Goal: Find specific page/section: Find specific page/section

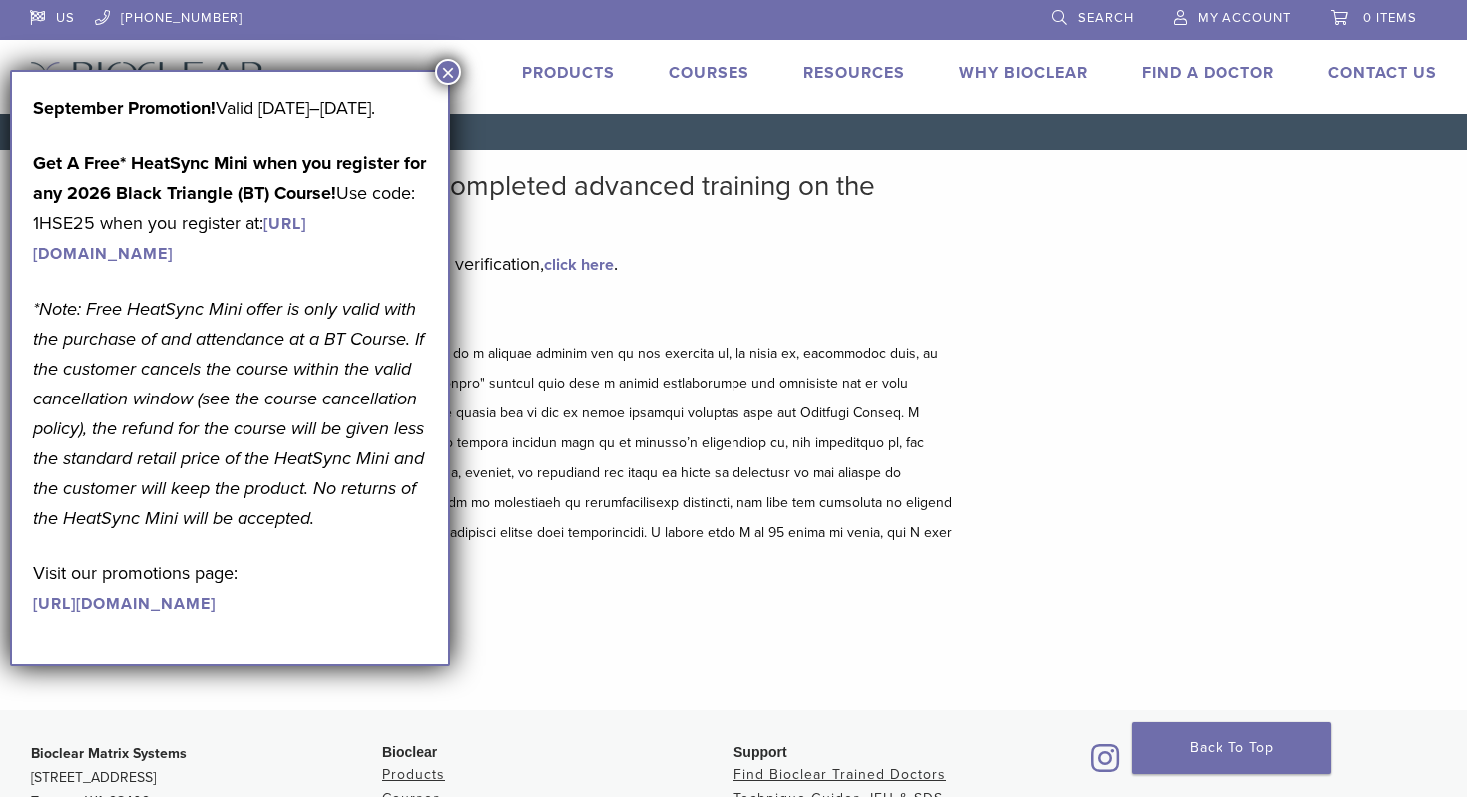
click at [442, 77] on button "×" at bounding box center [448, 72] width 26 height 26
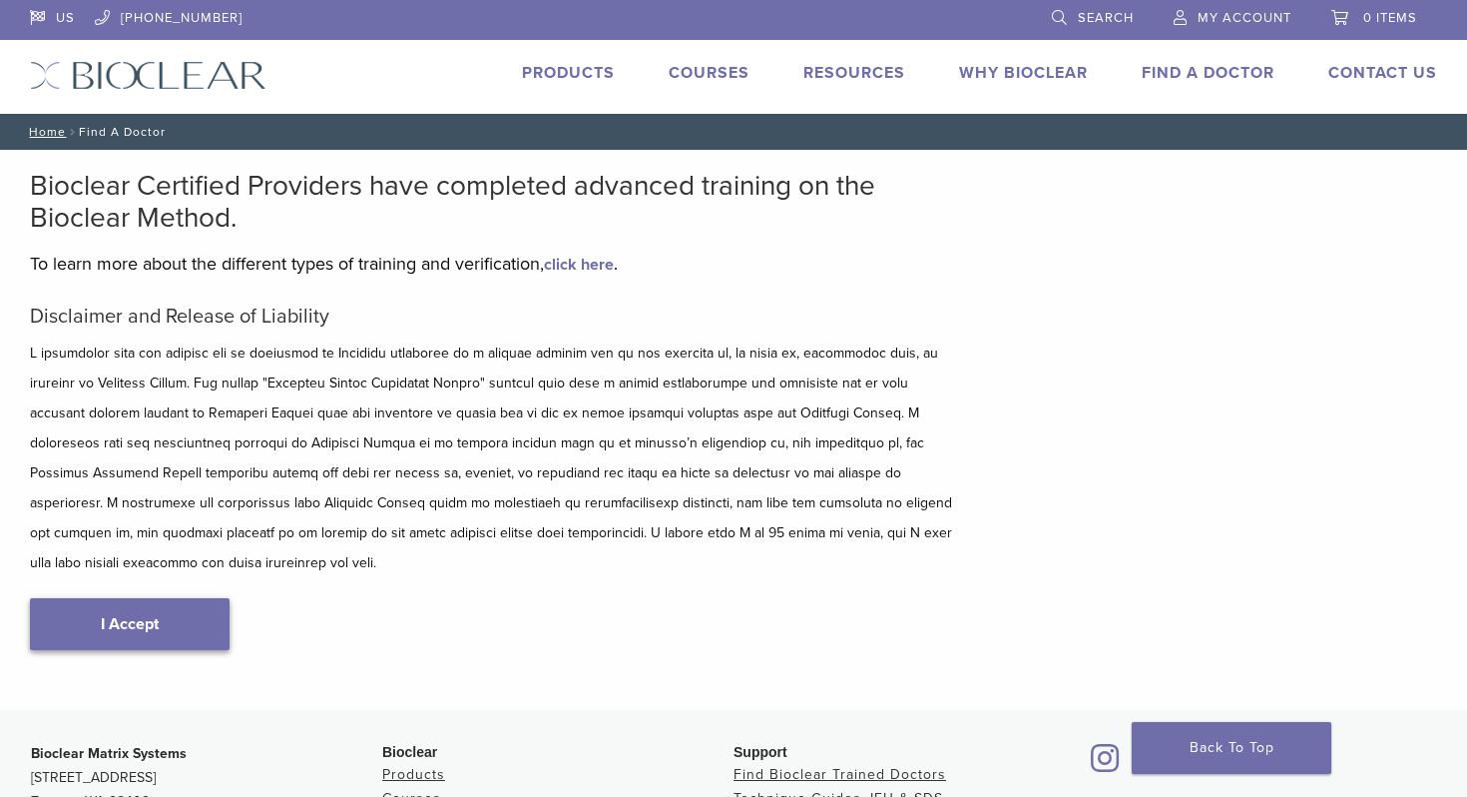
click at [187, 598] on link "I Accept" at bounding box center [130, 624] width 200 height 52
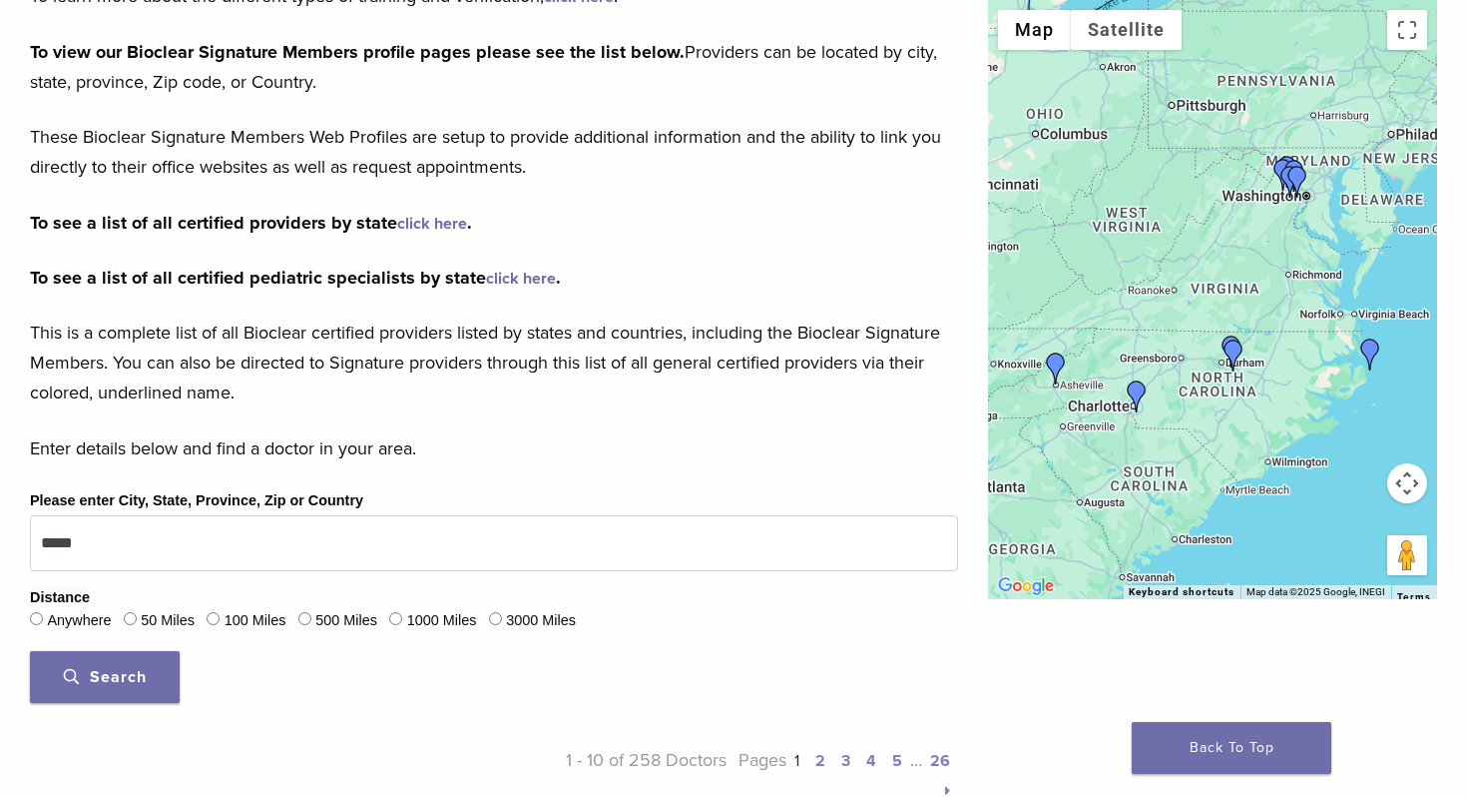
scroll to position [270, 0]
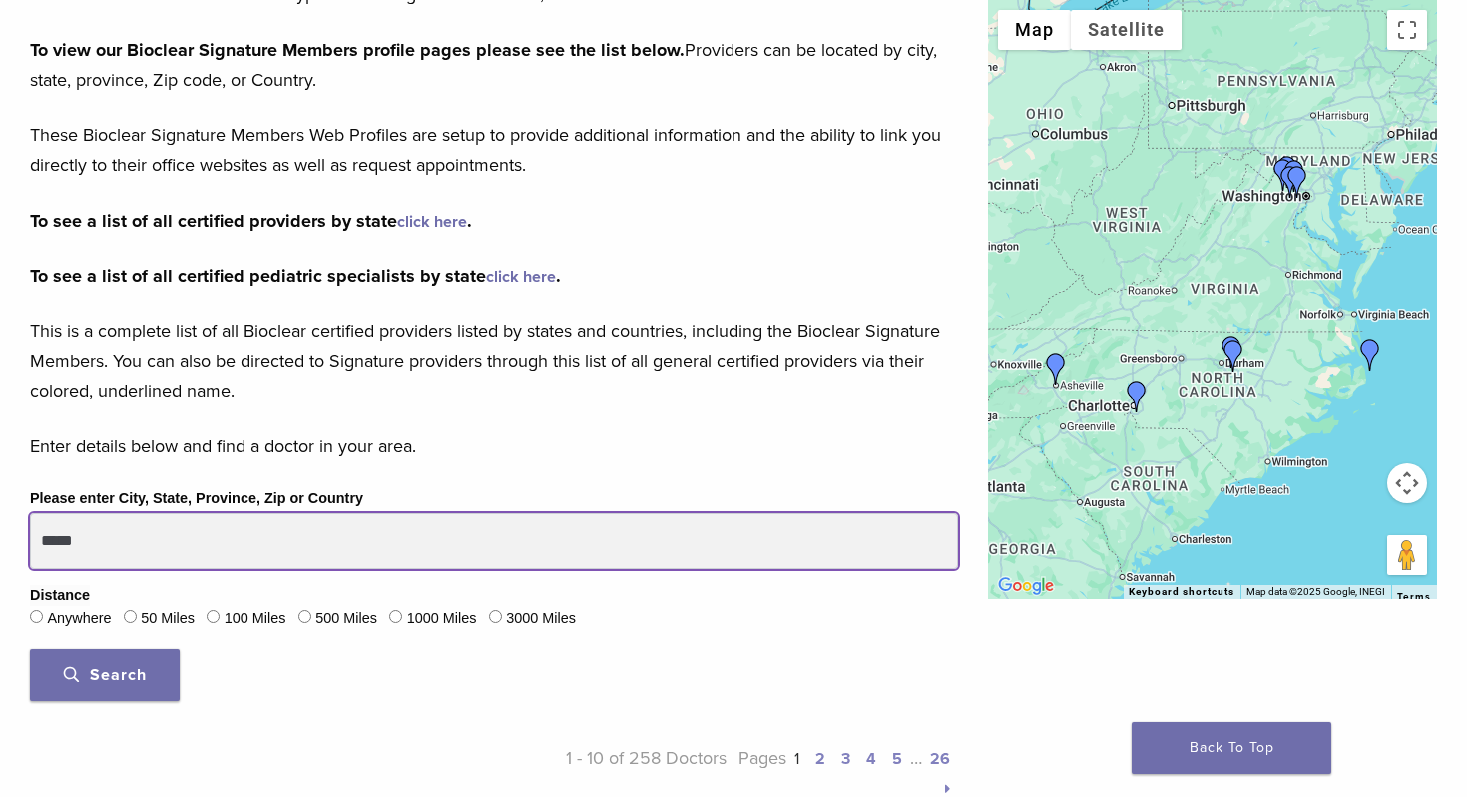
click at [201, 542] on input "*****" at bounding box center [494, 541] width 928 height 56
type input "*****"
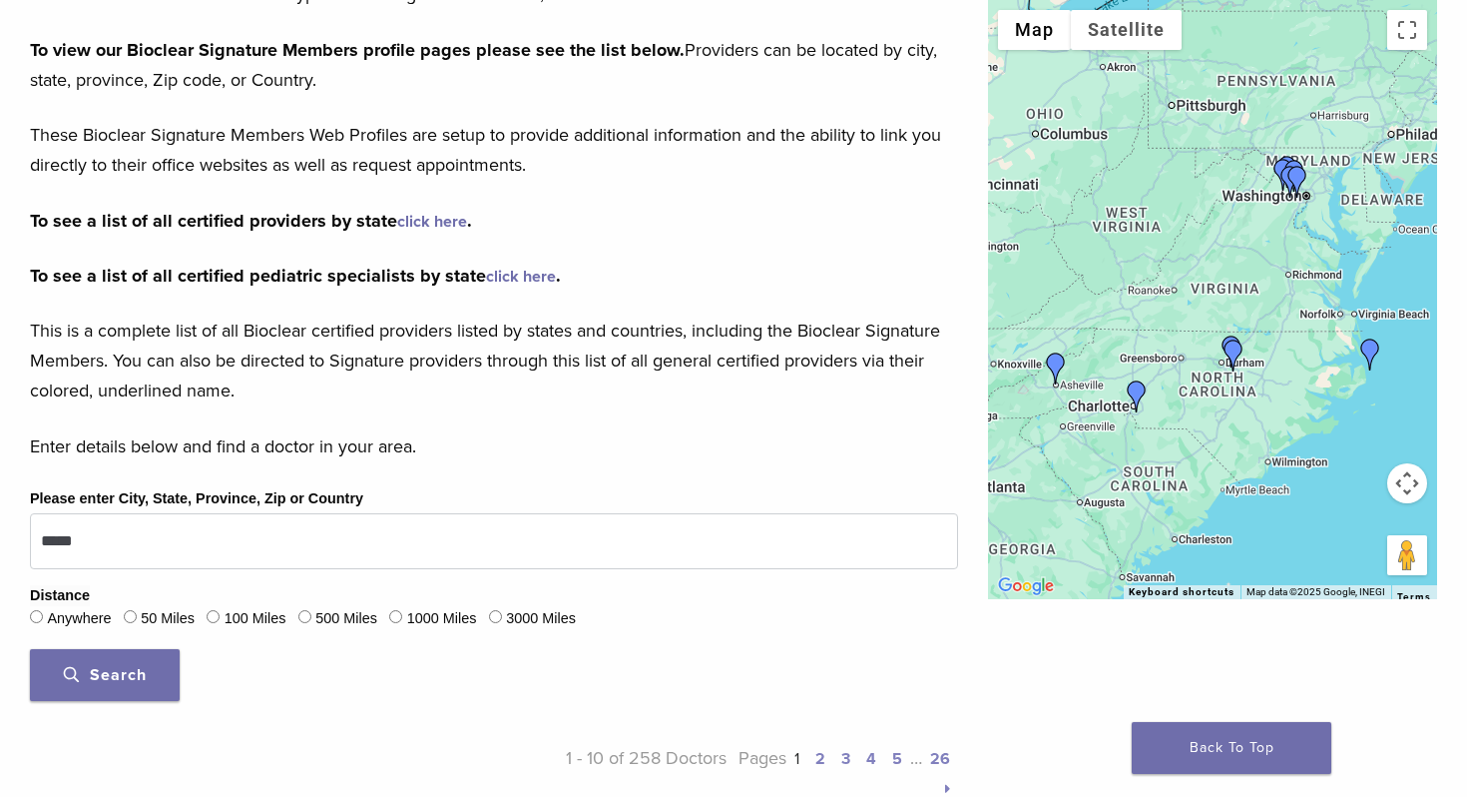
click at [151, 682] on button "Search" at bounding box center [105, 675] width 150 height 52
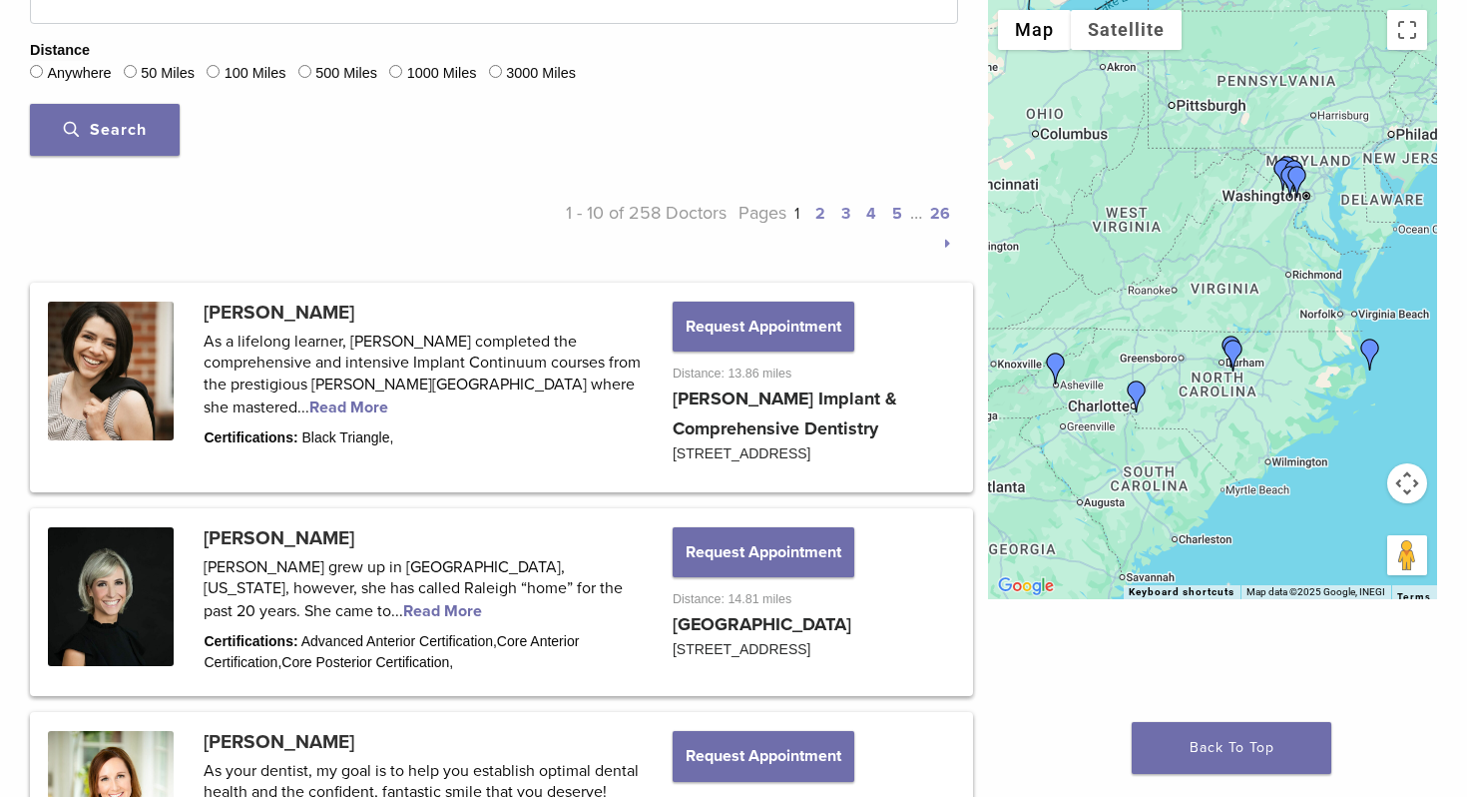
scroll to position [821, 0]
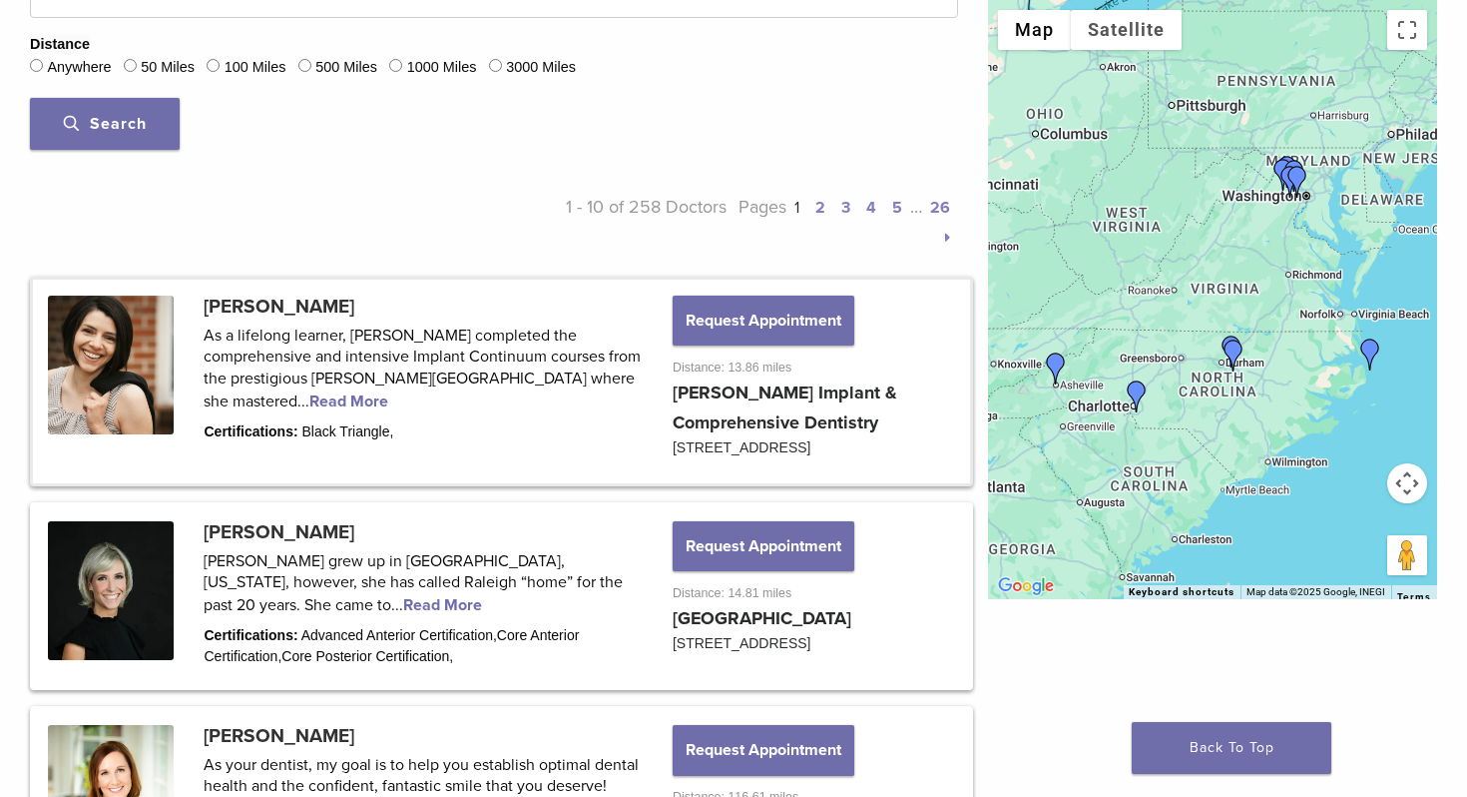
click at [822, 411] on link at bounding box center [501, 382] width 937 height 204
click at [793, 394] on link at bounding box center [501, 382] width 937 height 204
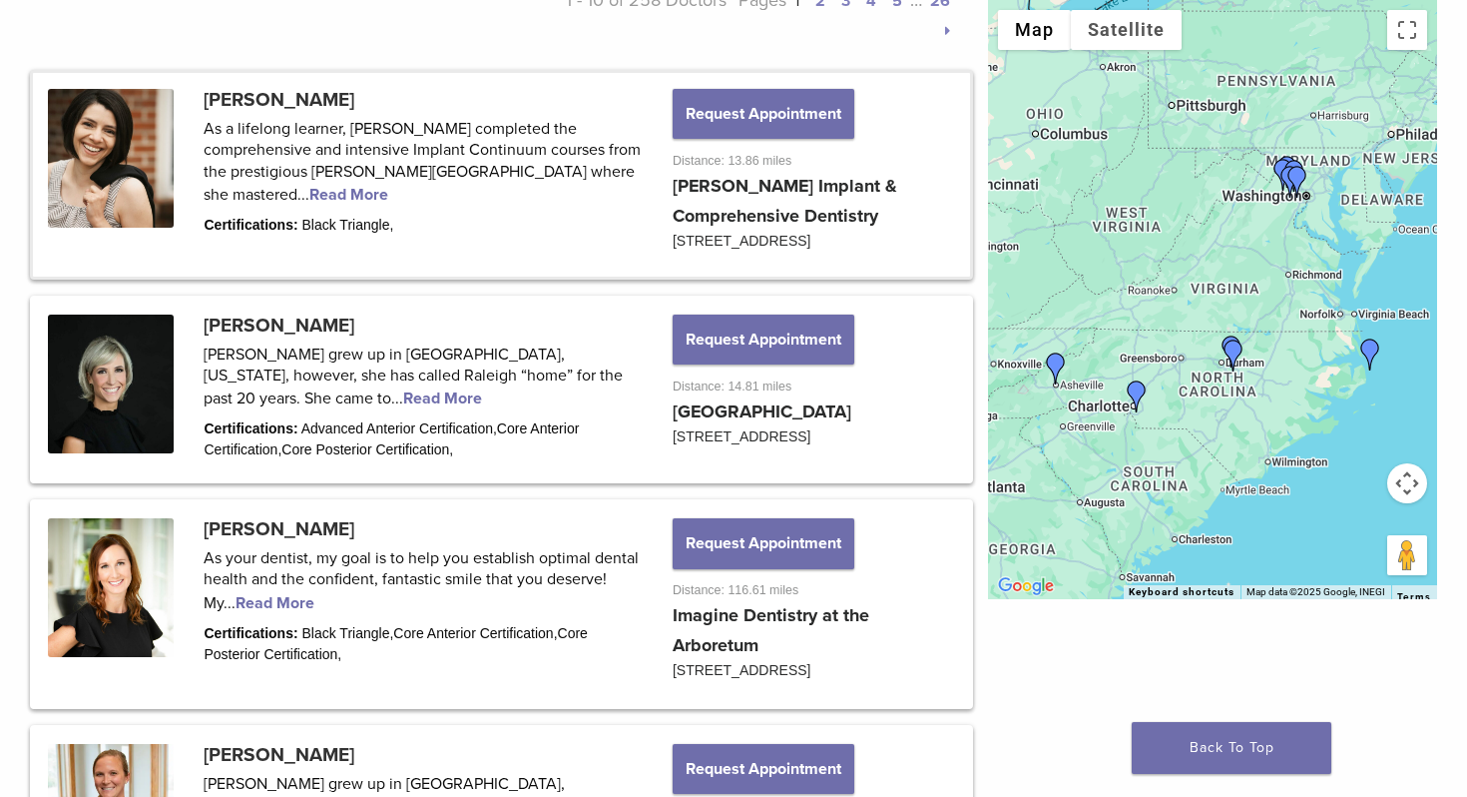
scroll to position [1038, 0]
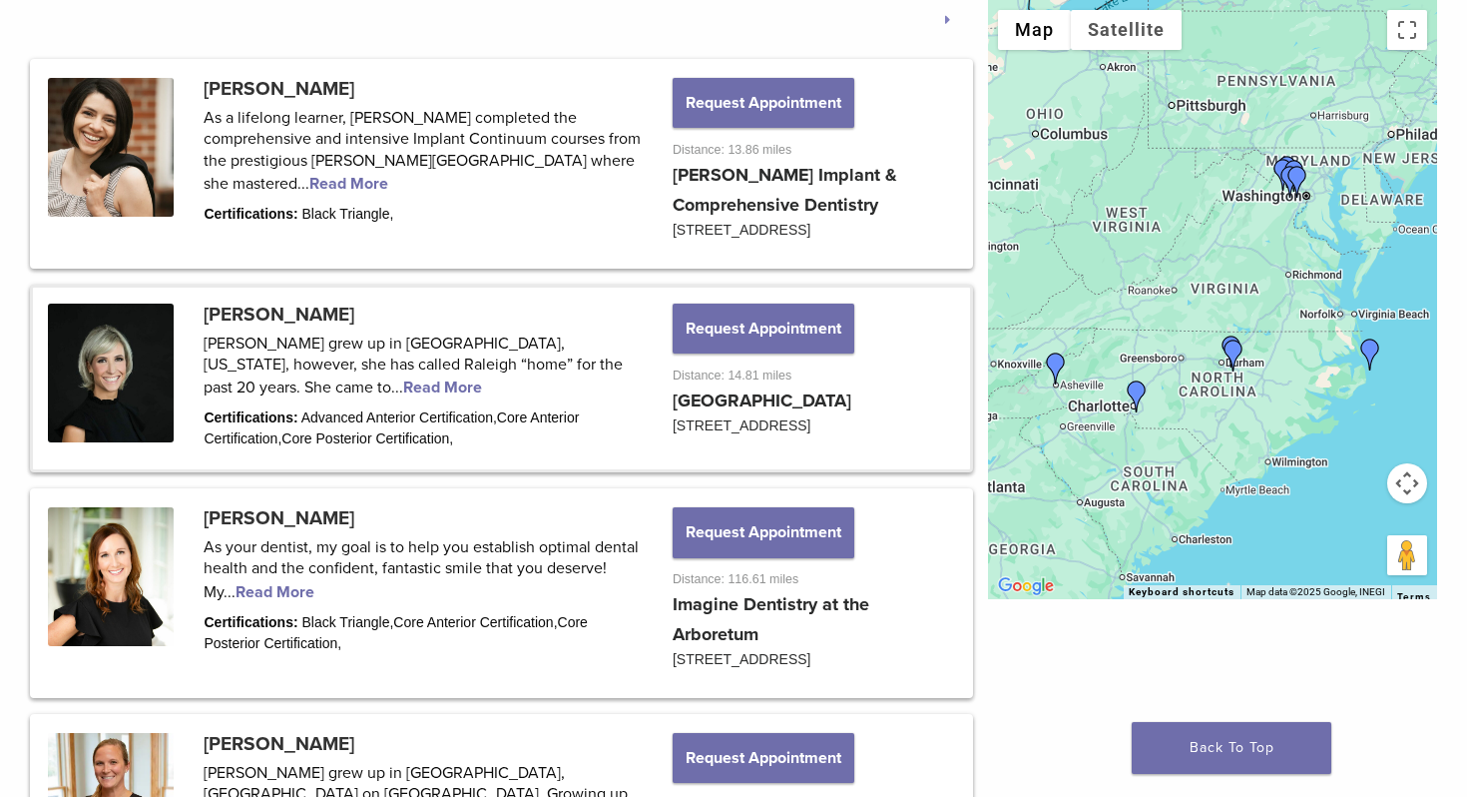
click at [818, 420] on link at bounding box center [501, 379] width 937 height 182
click at [822, 414] on link at bounding box center [501, 379] width 937 height 182
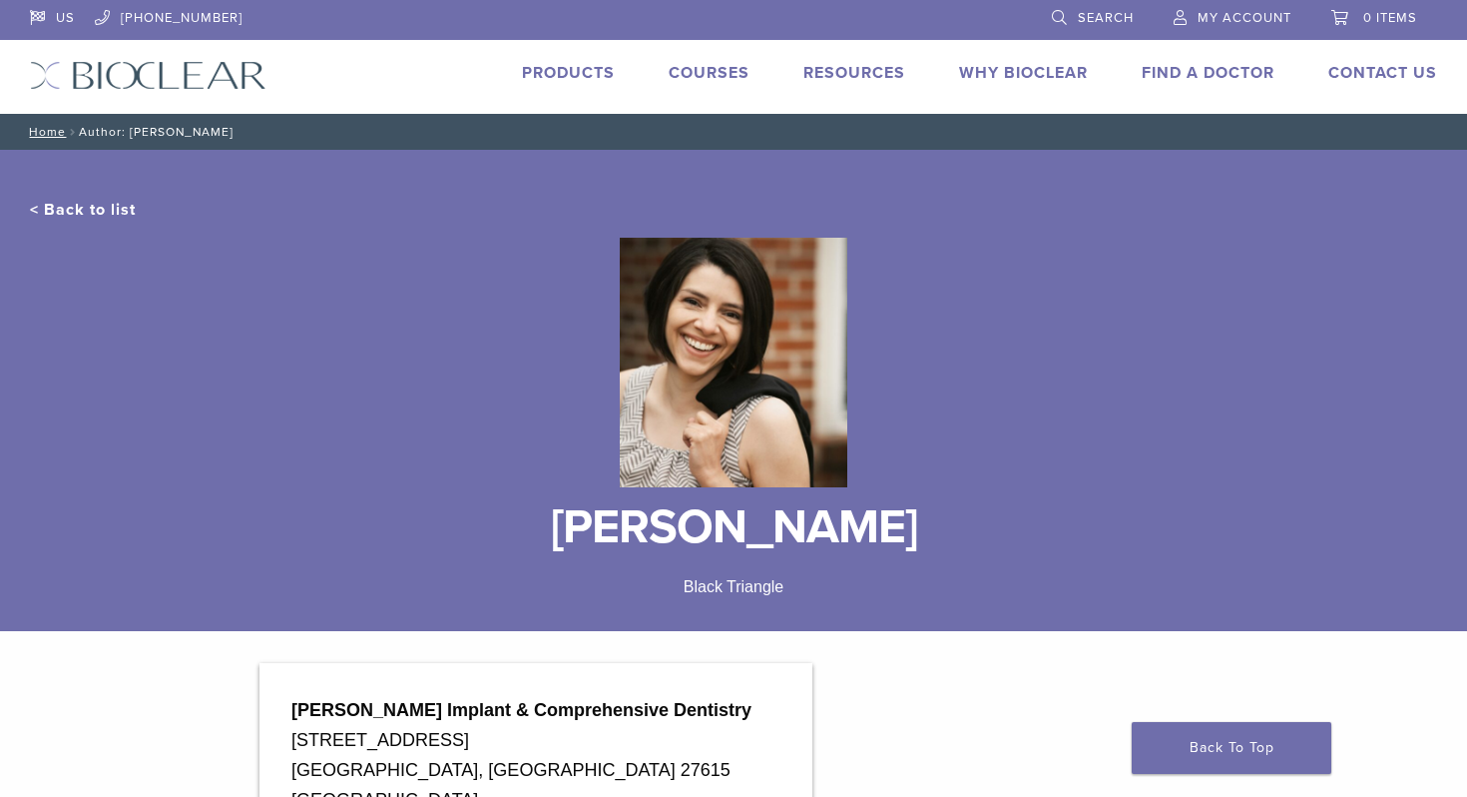
click at [884, 424] on div at bounding box center [734, 363] width 1408 height 282
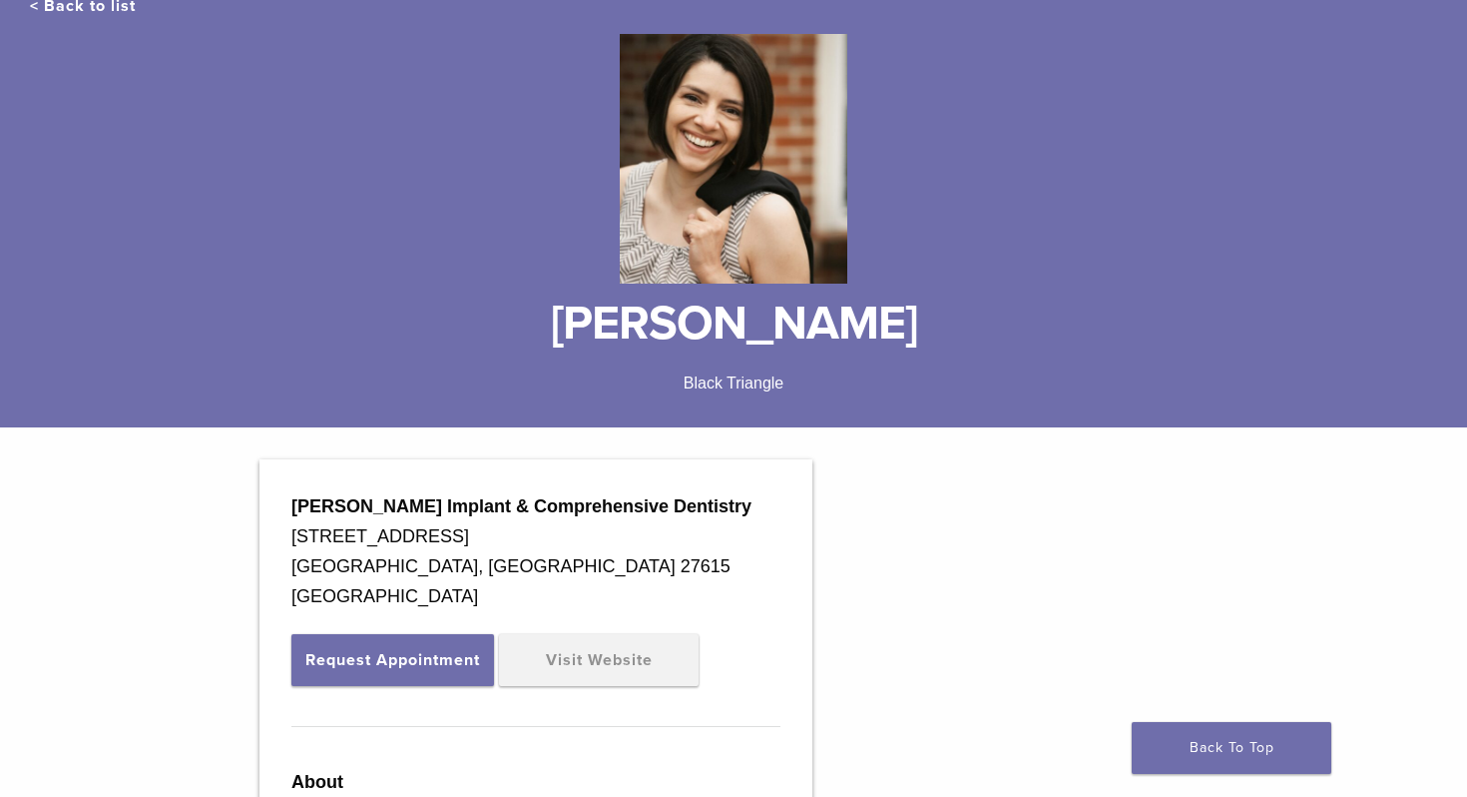
scroll to position [300, 0]
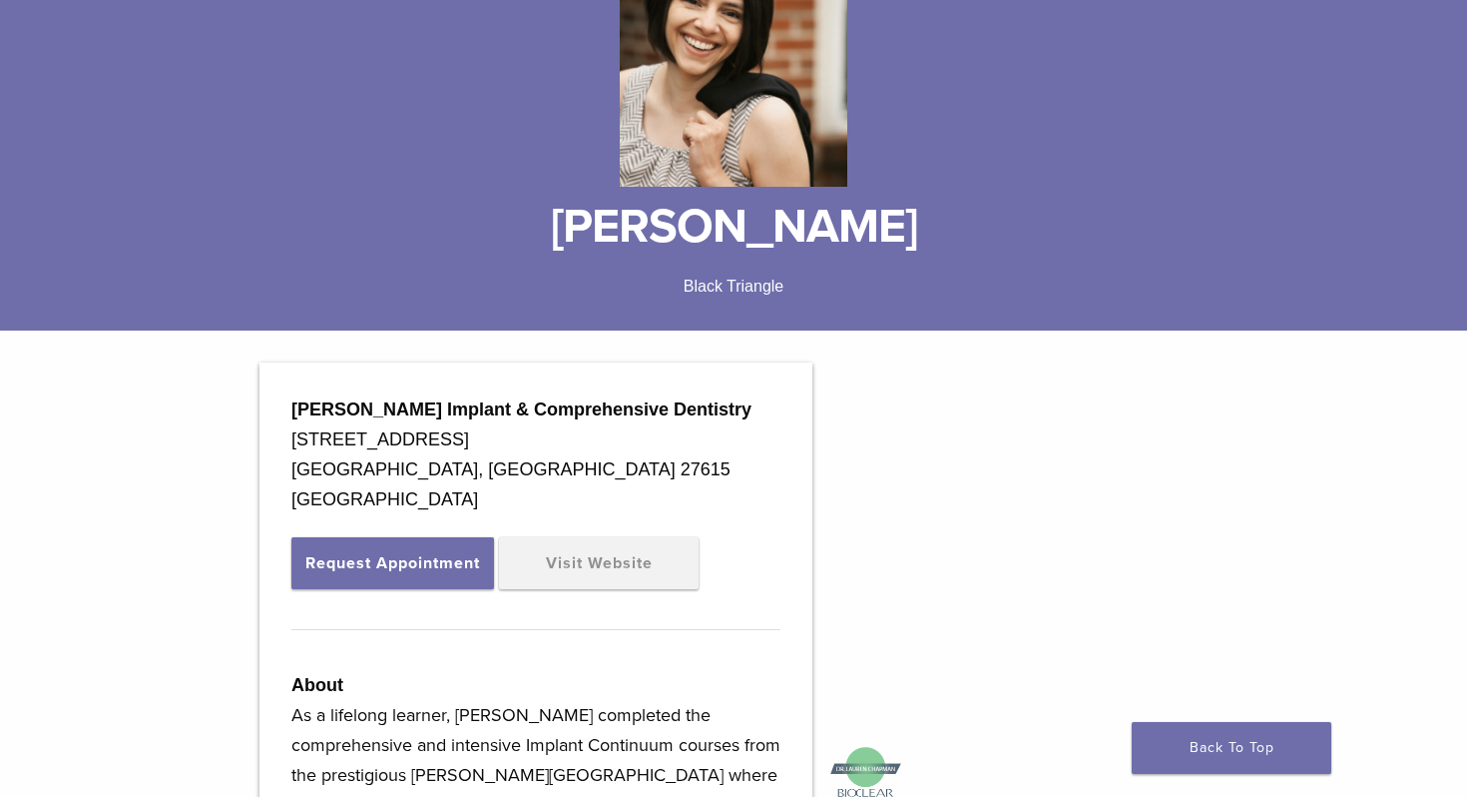
click at [519, 435] on div "[STREET_ADDRESS]" at bounding box center [535, 439] width 489 height 30
click at [617, 585] on link "Visit Website" at bounding box center [599, 563] width 200 height 52
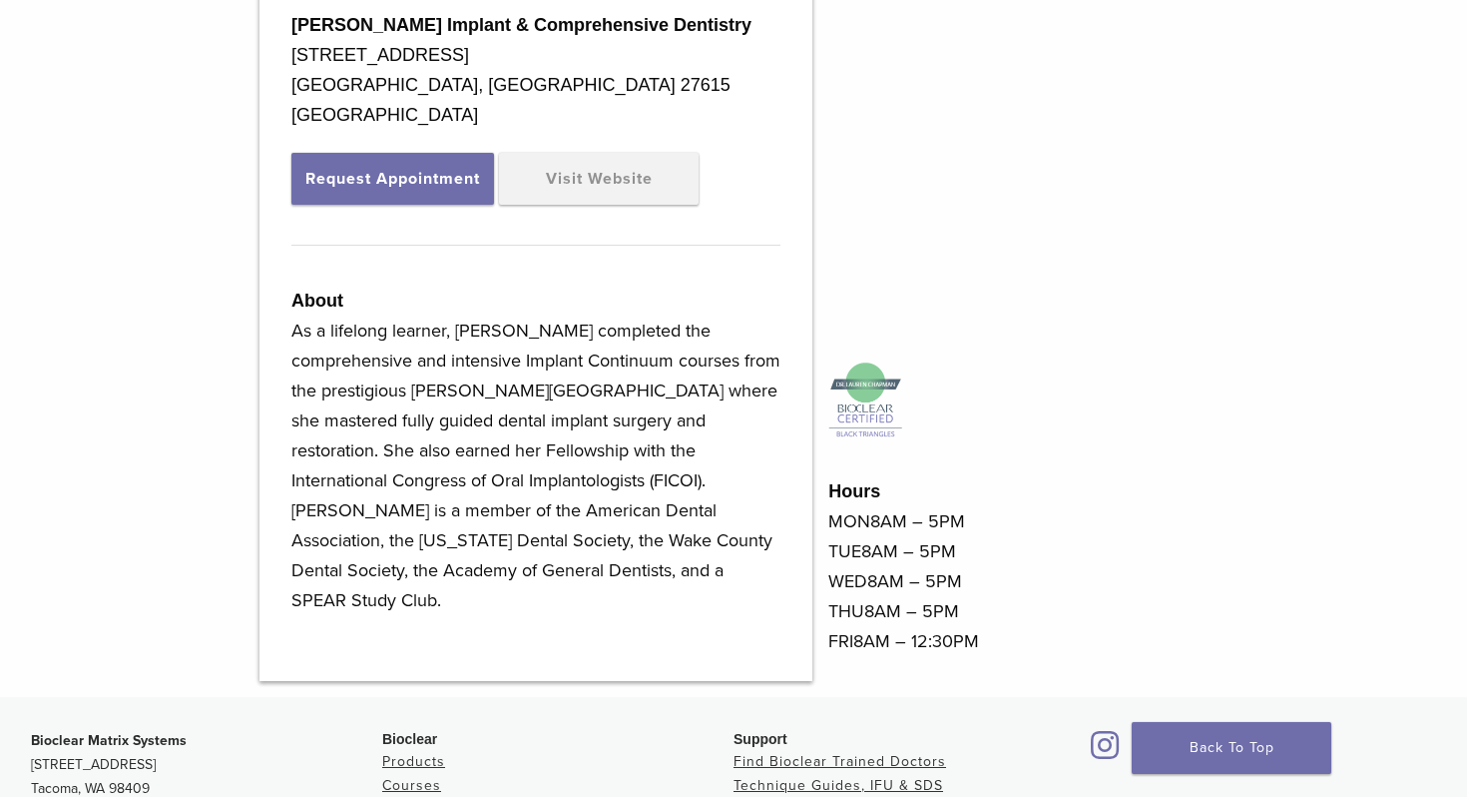
scroll to position [817, 0]
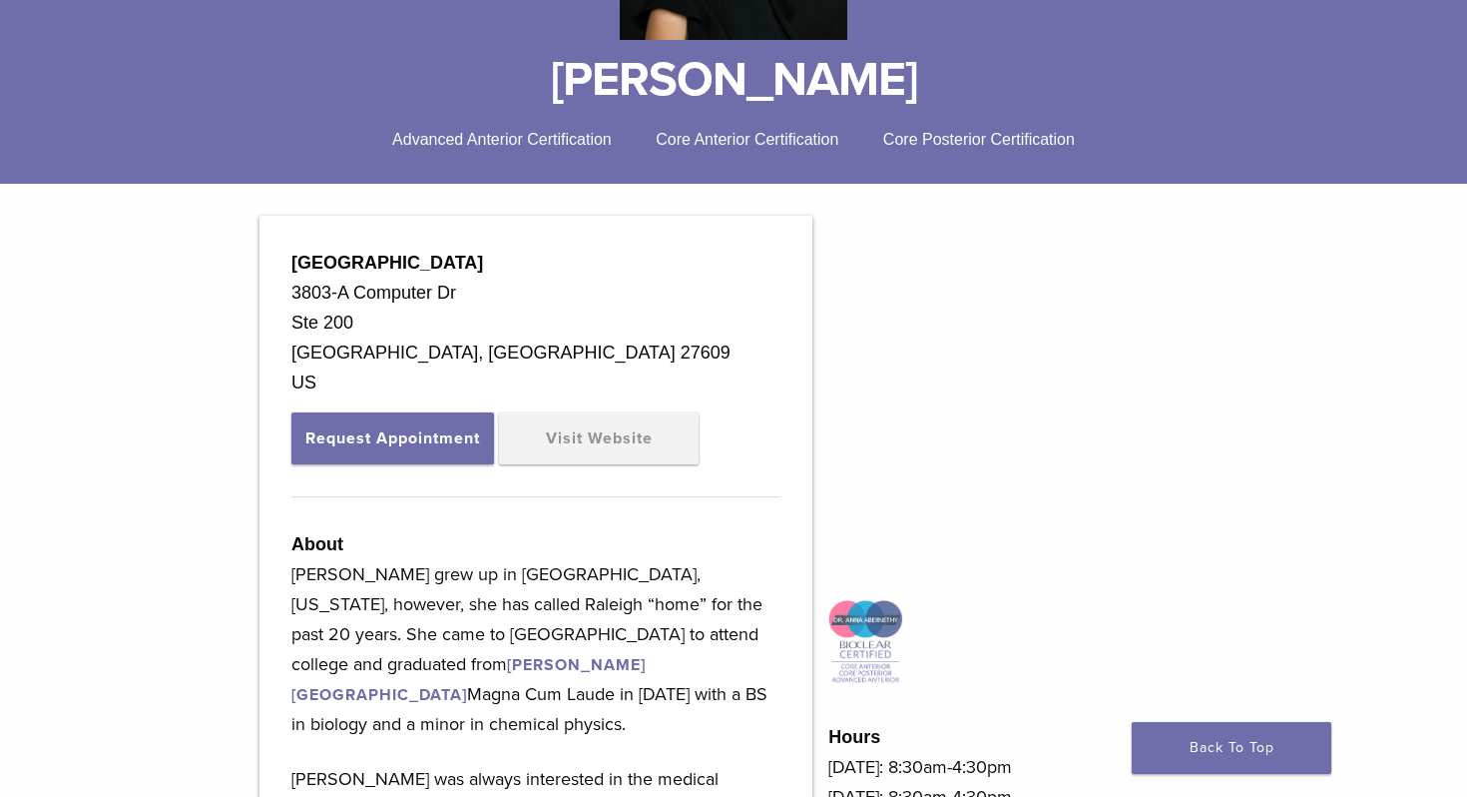
scroll to position [451, 0]
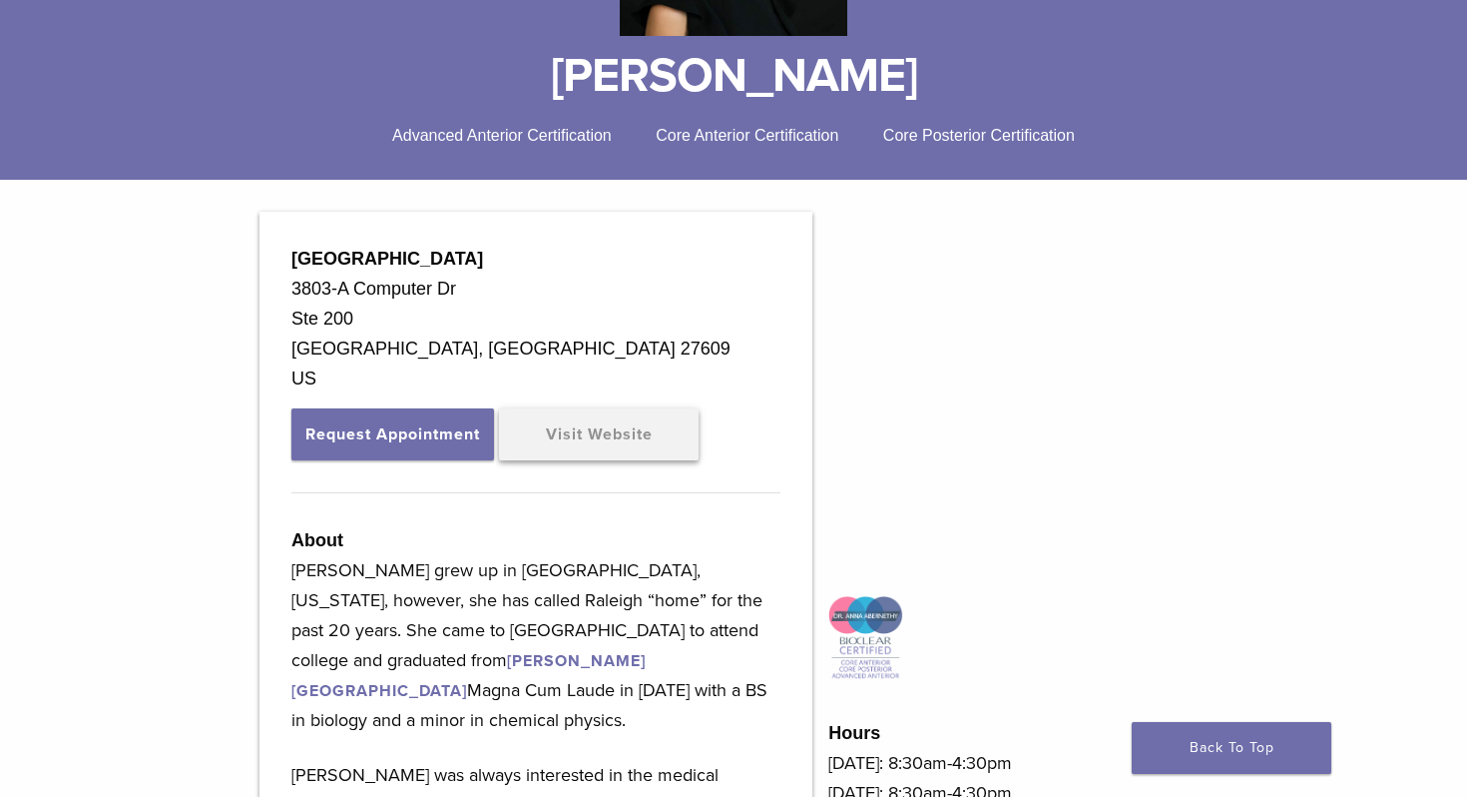
click at [624, 424] on link "Visit Website" at bounding box center [599, 434] width 200 height 52
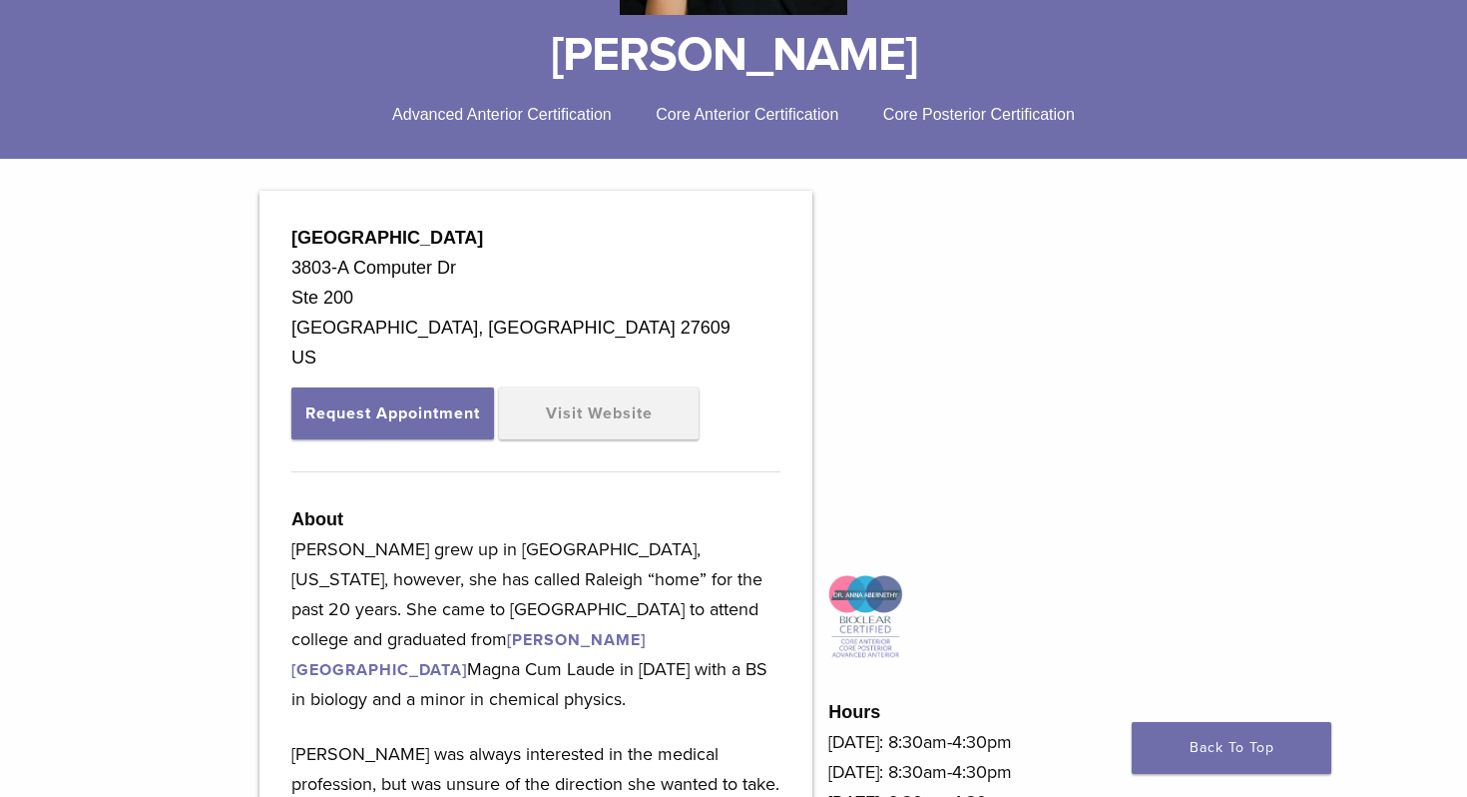
scroll to position [467, 0]
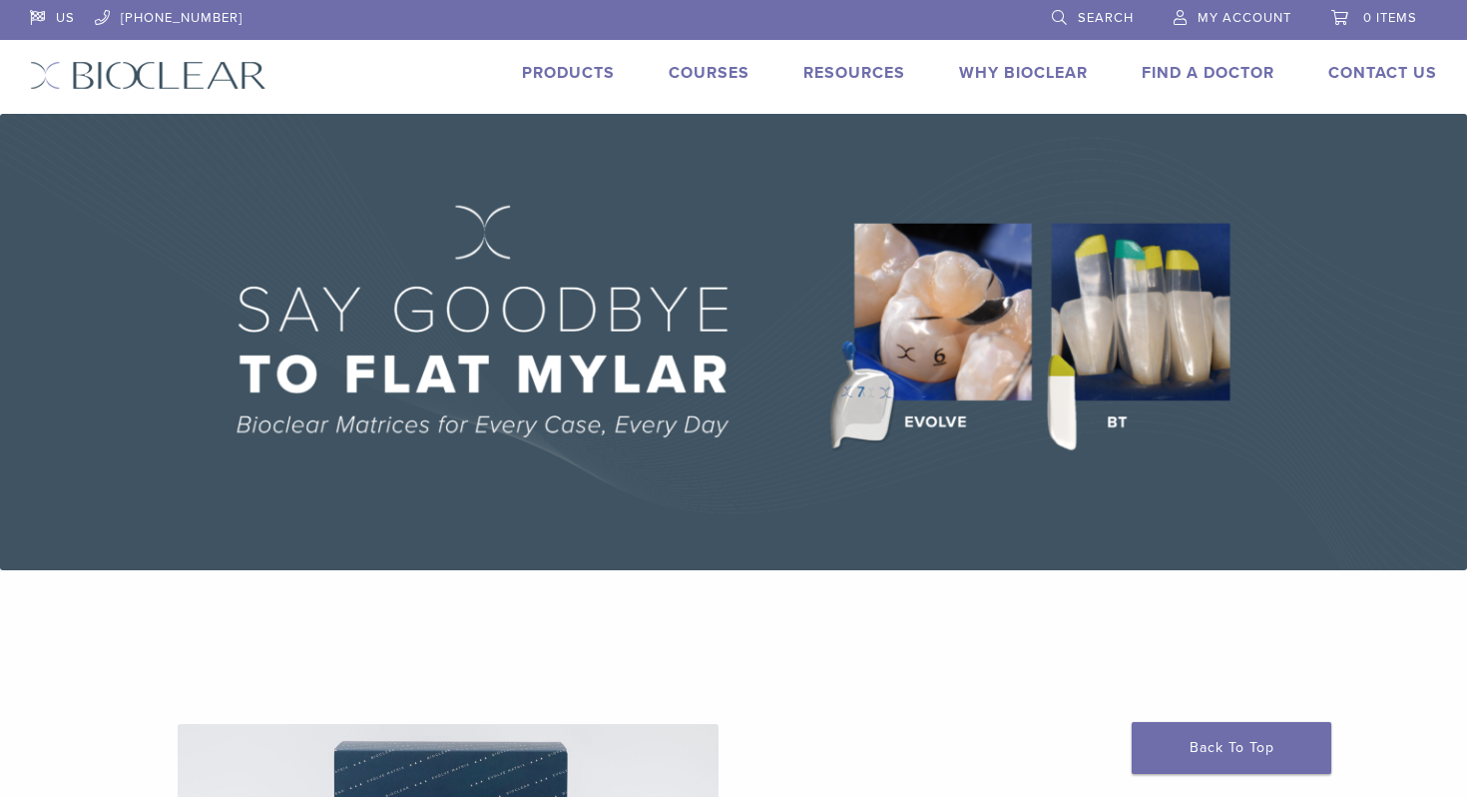
click at [1329, 155] on img at bounding box center [733, 342] width 1467 height 456
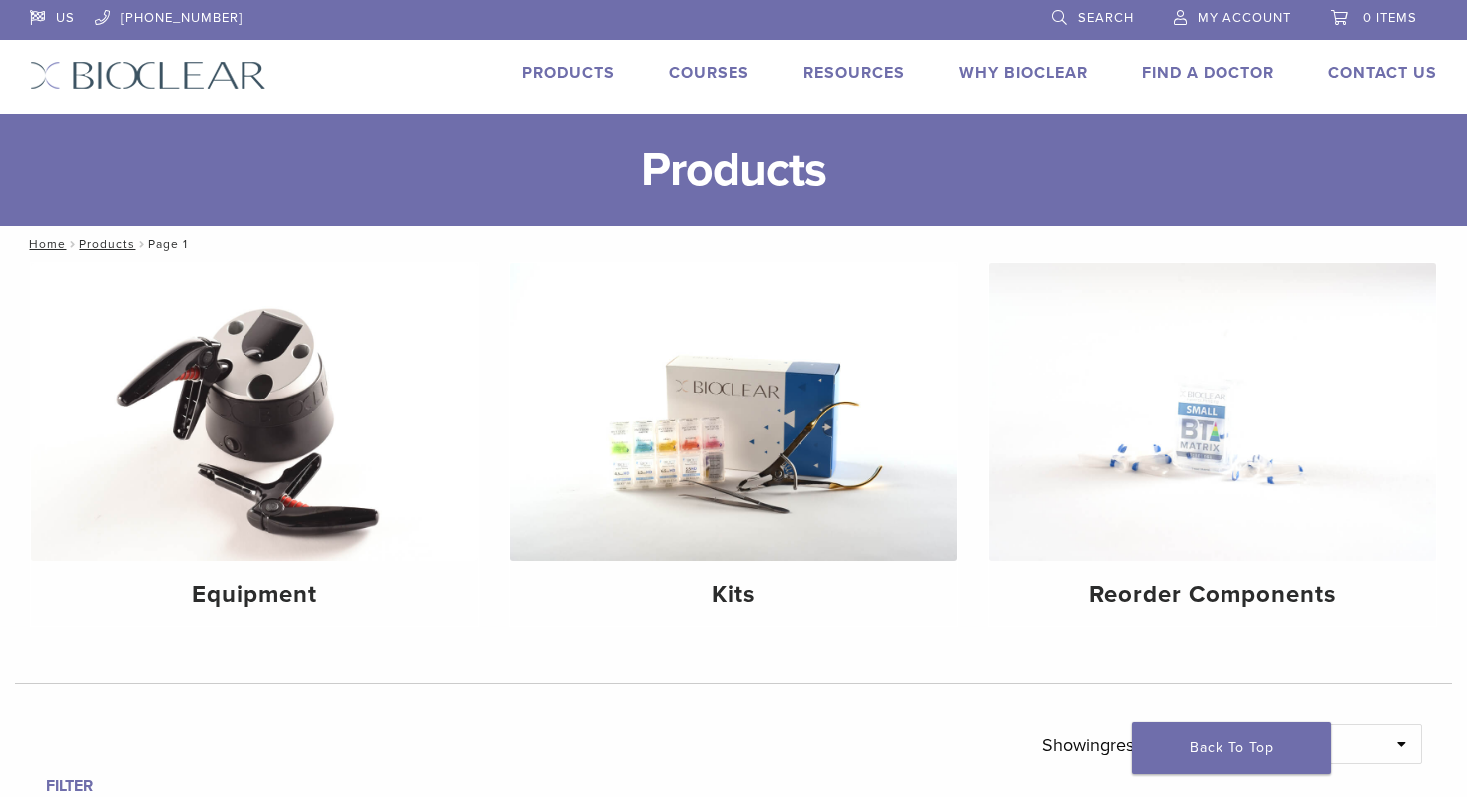
click at [717, 69] on link "Courses" at bounding box center [709, 73] width 81 height 20
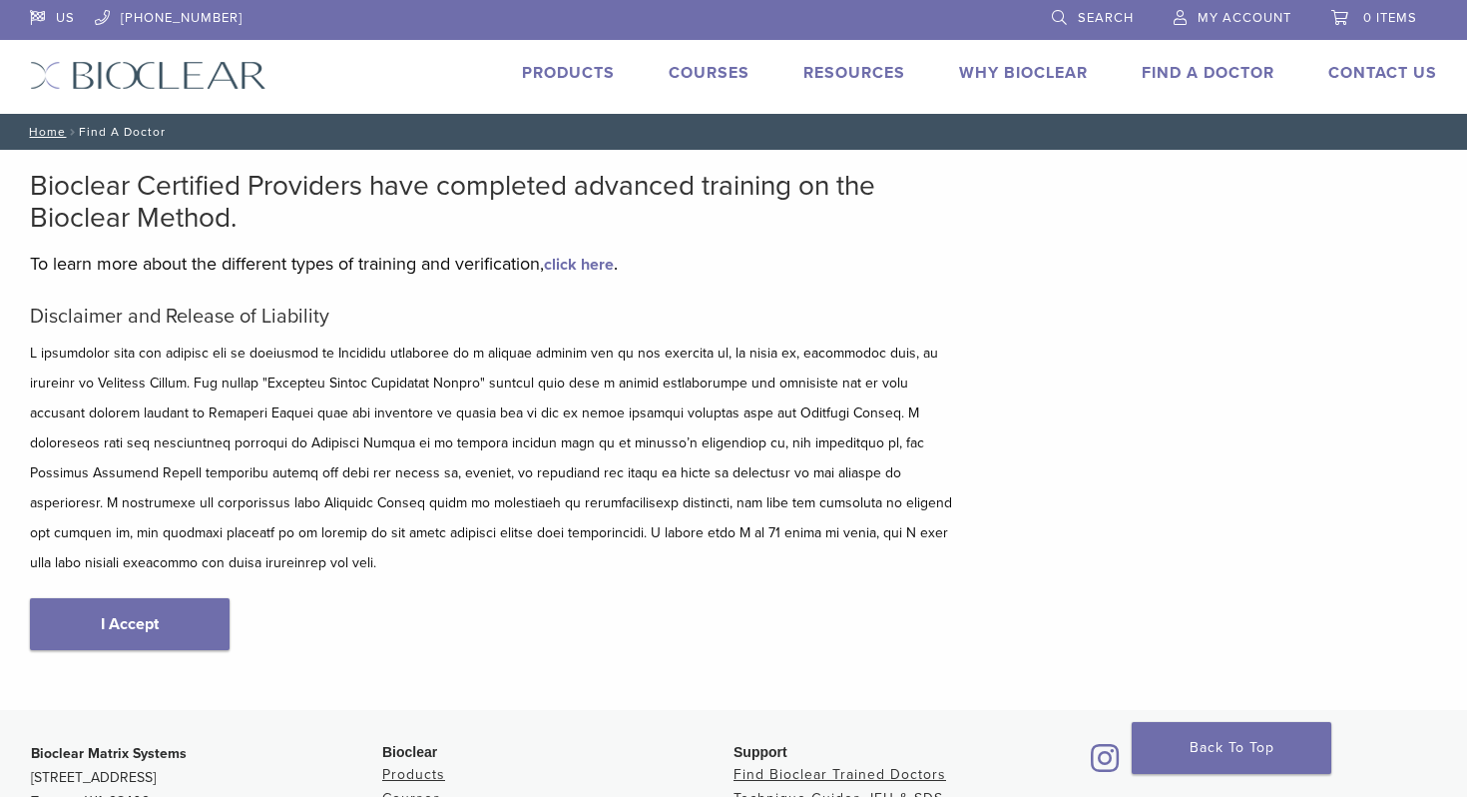
click at [1249, 76] on link "Find A Doctor" at bounding box center [1208, 73] width 133 height 20
click at [172, 598] on link "I Accept" at bounding box center [130, 624] width 200 height 52
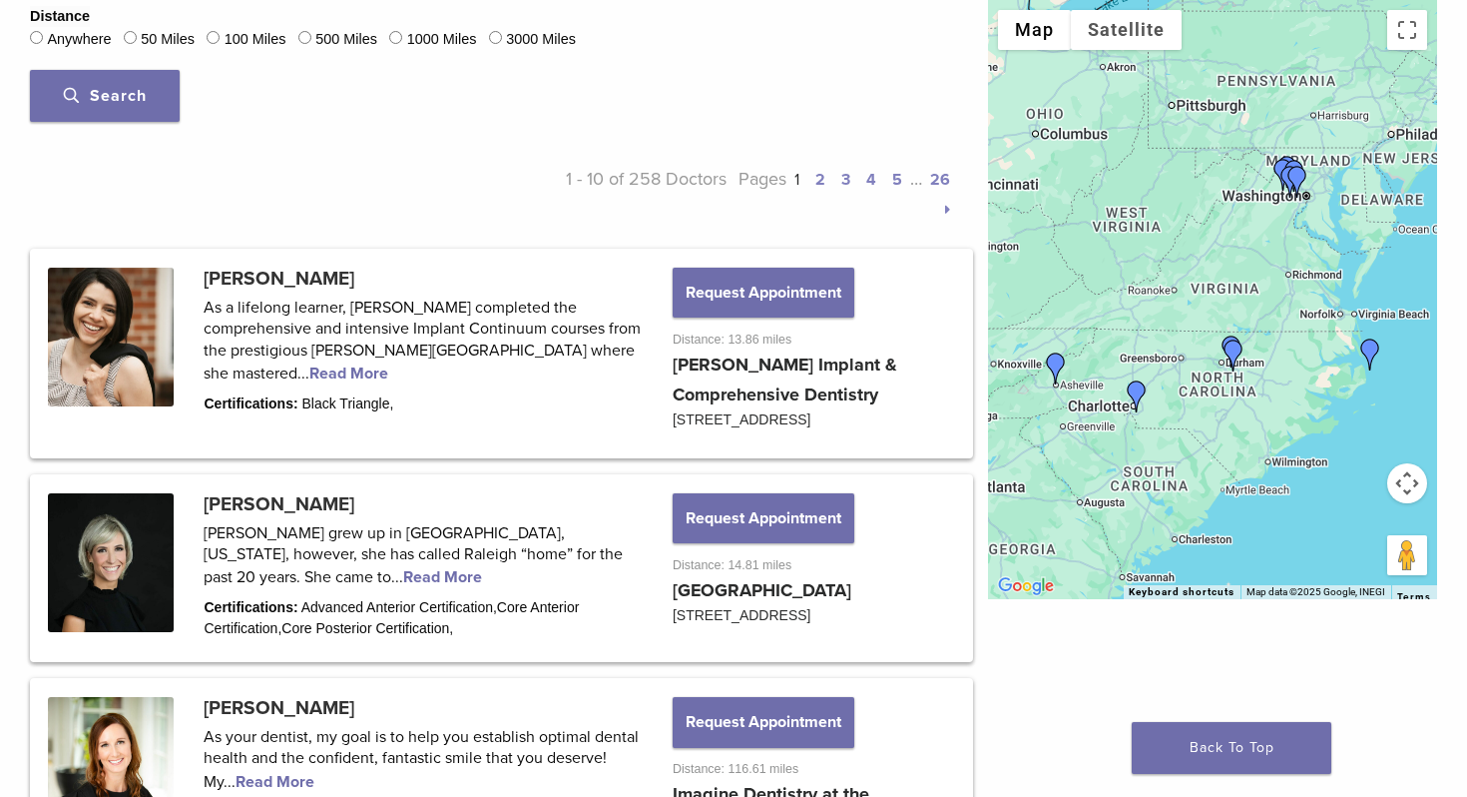
scroll to position [866, 0]
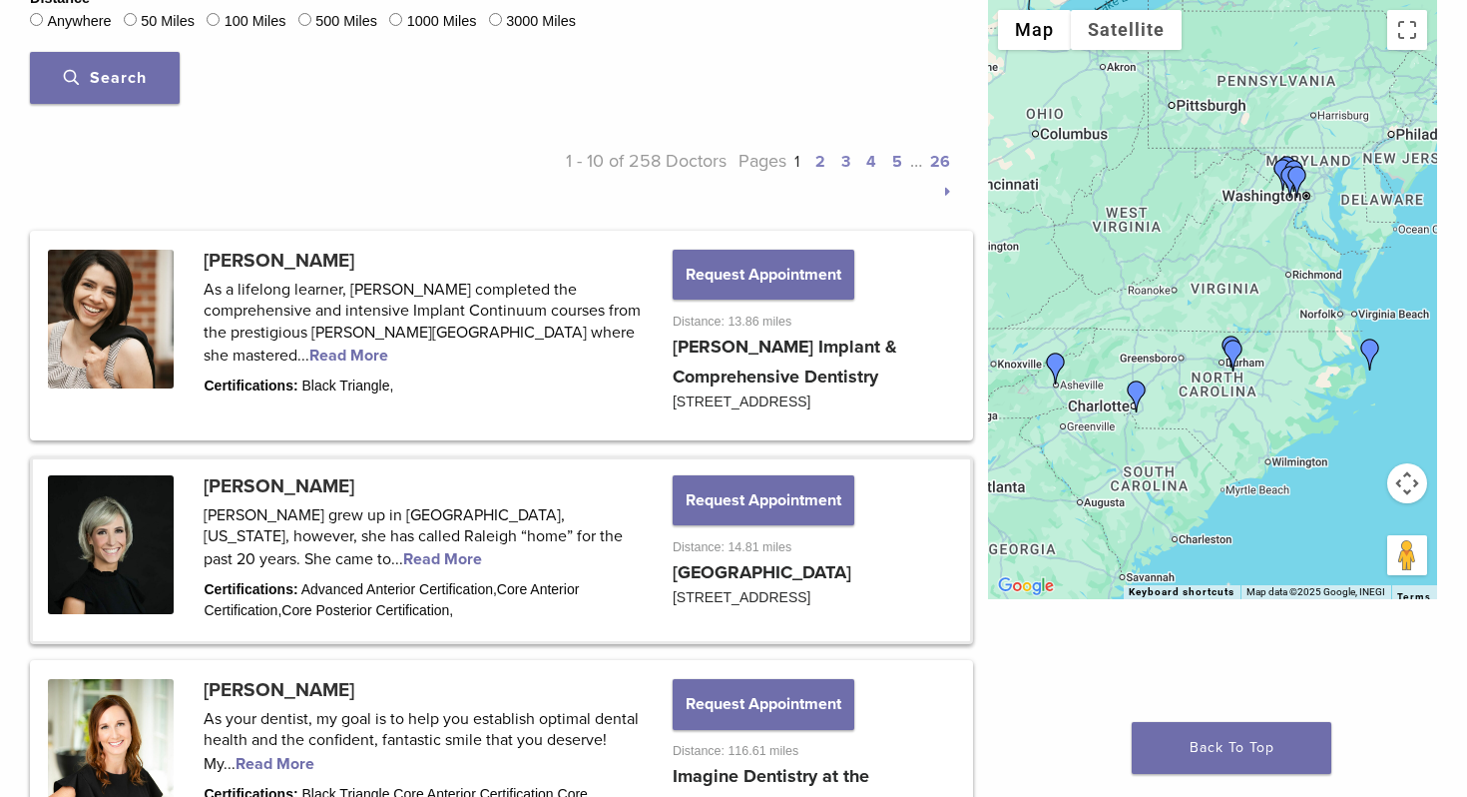
click at [544, 608] on link at bounding box center [501, 550] width 937 height 182
